Goal: Task Accomplishment & Management: Manage account settings

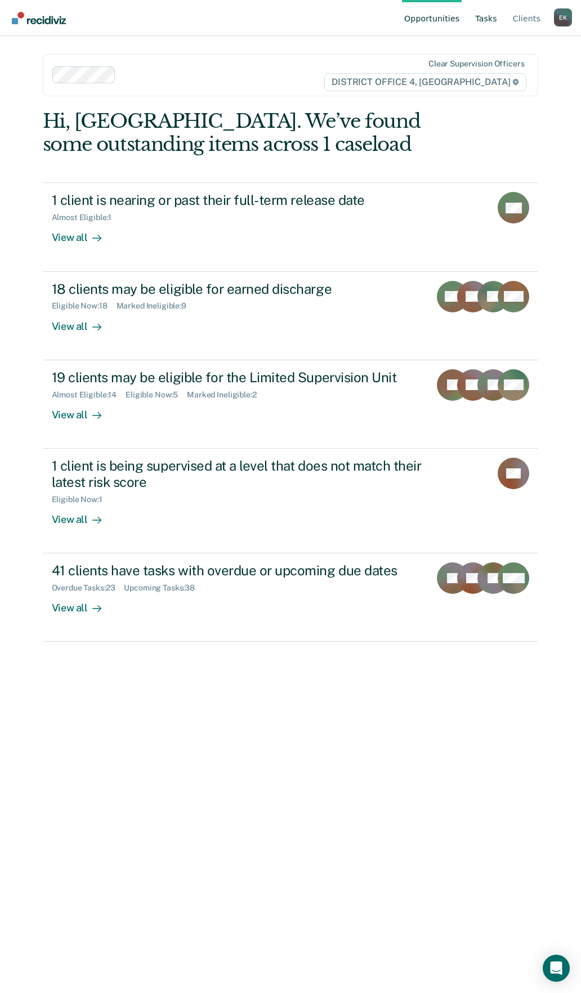
click at [478, 14] on link "Tasks" at bounding box center [486, 18] width 26 height 36
click at [505, 16] on ul "Opportunities Tasks Client s" at bounding box center [478, 18] width 152 height 36
click at [495, 23] on link "Tasks" at bounding box center [486, 18] width 26 height 36
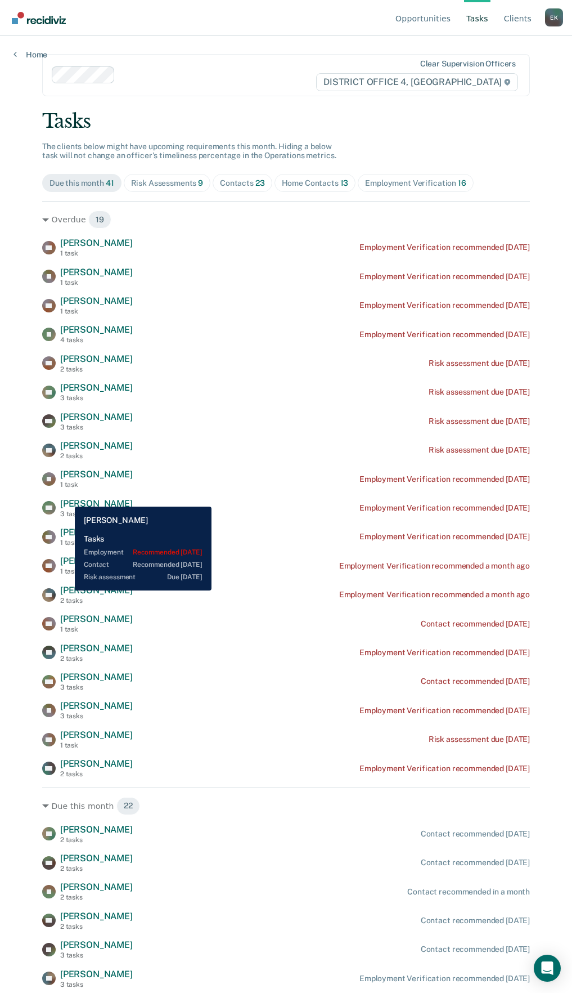
click at [66, 498] on span "[PERSON_NAME]" at bounding box center [96, 503] width 73 height 11
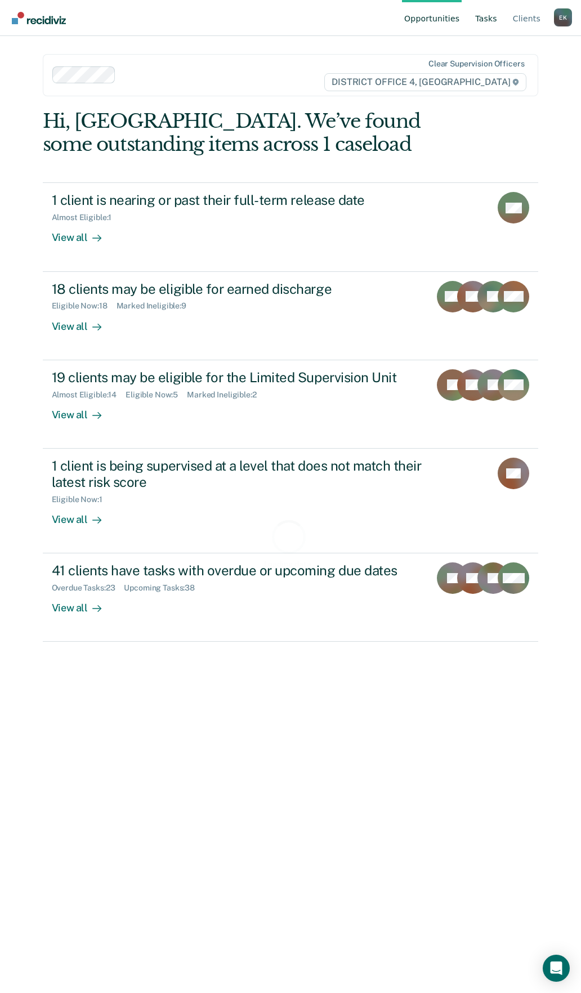
click at [487, 19] on link "Tasks" at bounding box center [486, 18] width 26 height 36
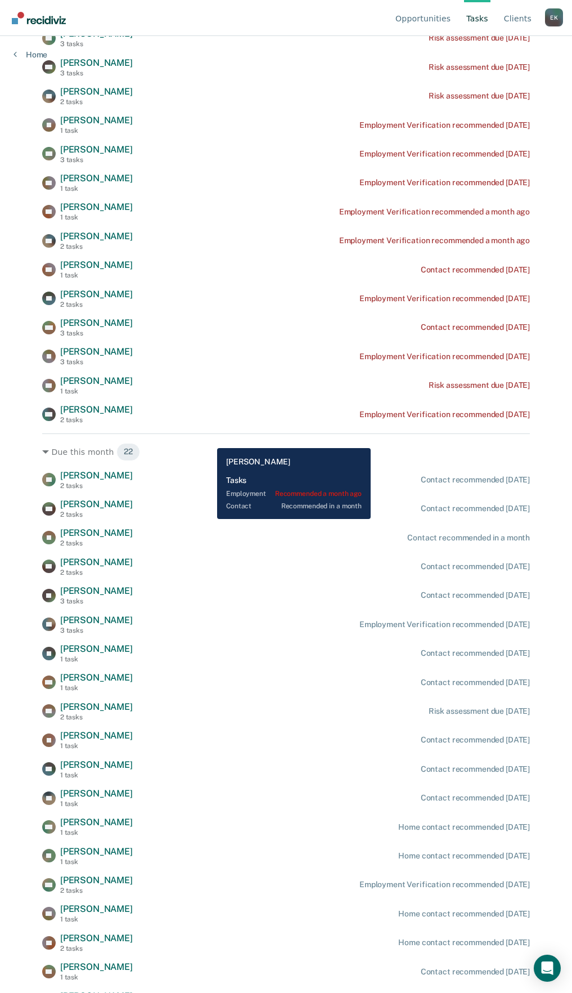
scroll to position [233, 0]
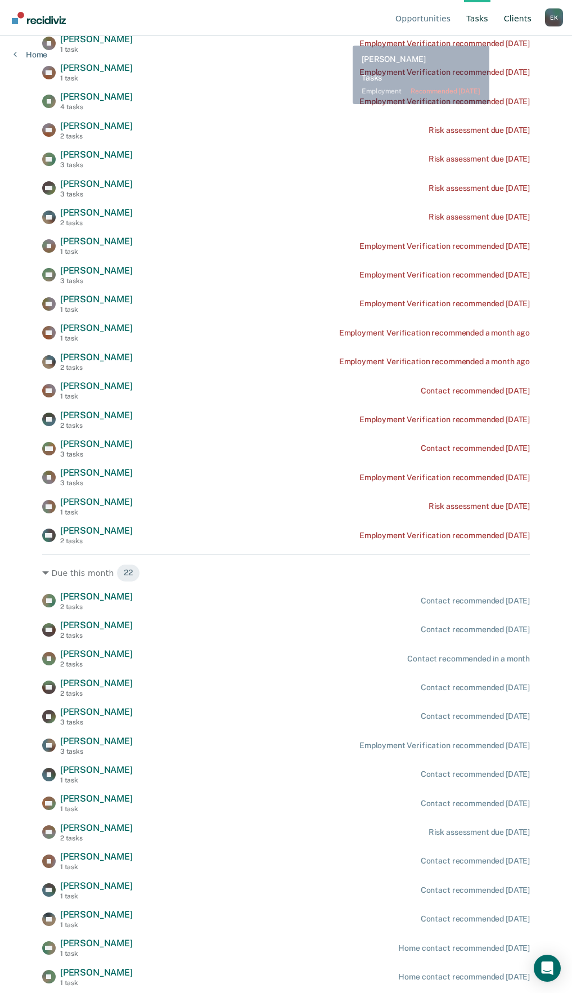
click at [505, 23] on link "Client s" at bounding box center [518, 18] width 32 height 36
